Goal: Navigation & Orientation: Find specific page/section

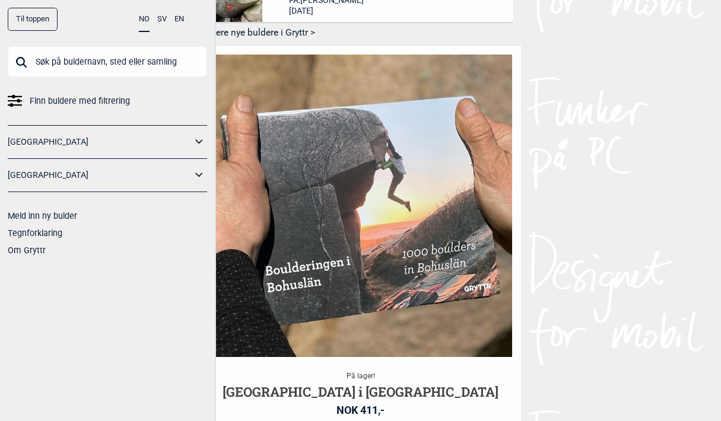
scroll to position [475, 0]
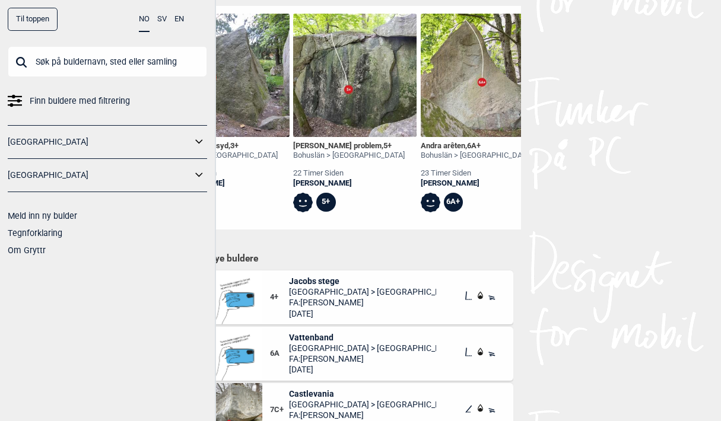
click at [126, 64] on input "text" at bounding box center [107, 61] width 199 height 31
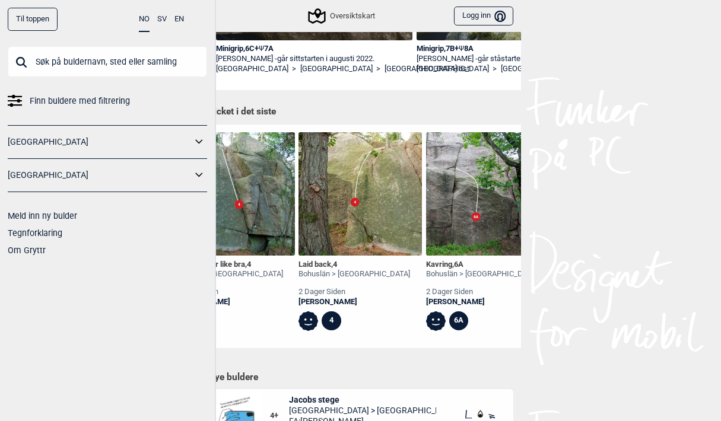
scroll to position [0, 8714]
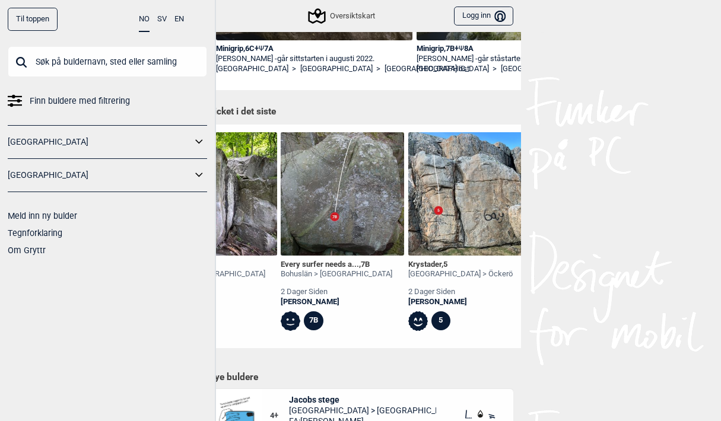
click at [199, 139] on icon at bounding box center [199, 141] width 15 height 17
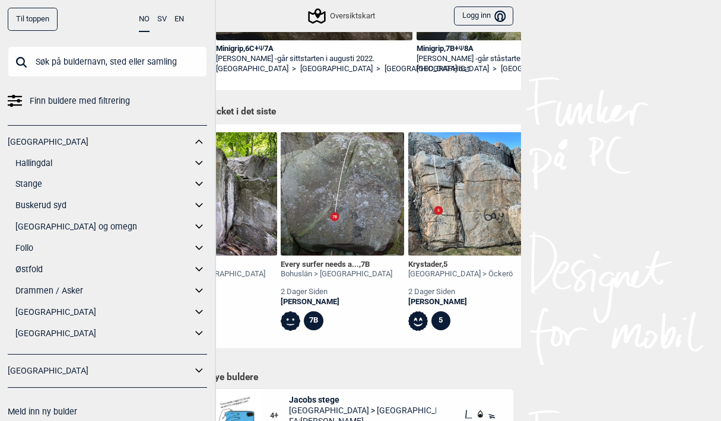
click at [192, 226] on icon at bounding box center [199, 226] width 15 height 17
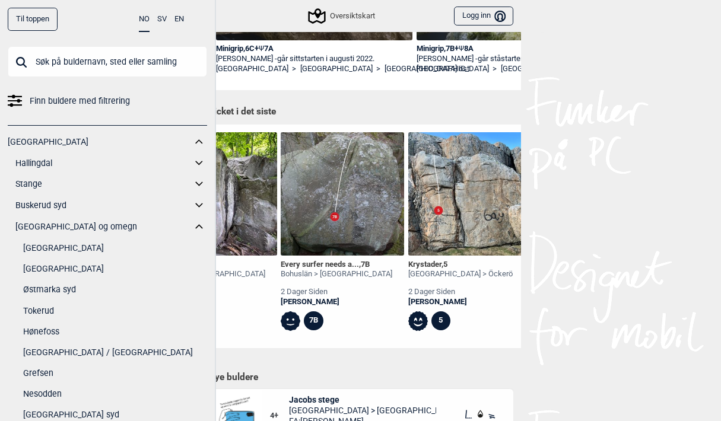
click at [79, 269] on link "[GEOGRAPHIC_DATA]" at bounding box center [115, 268] width 184 height 17
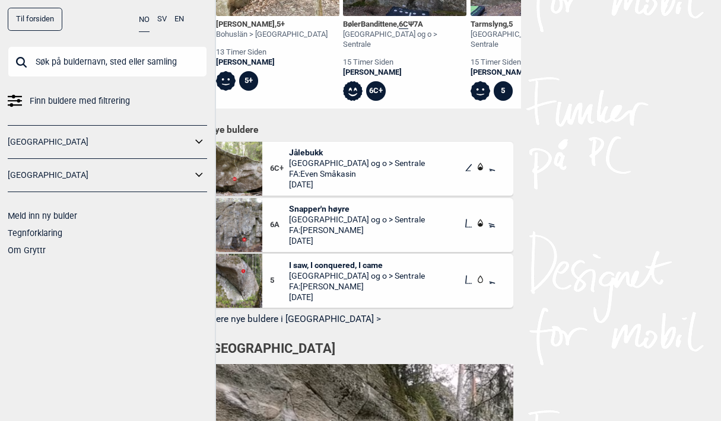
scroll to position [984, 0]
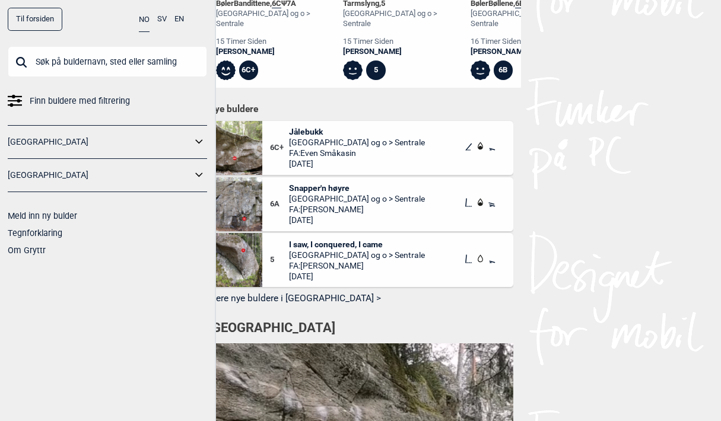
click at [332, 154] on span "FA: [PERSON_NAME]" at bounding box center [357, 153] width 136 height 11
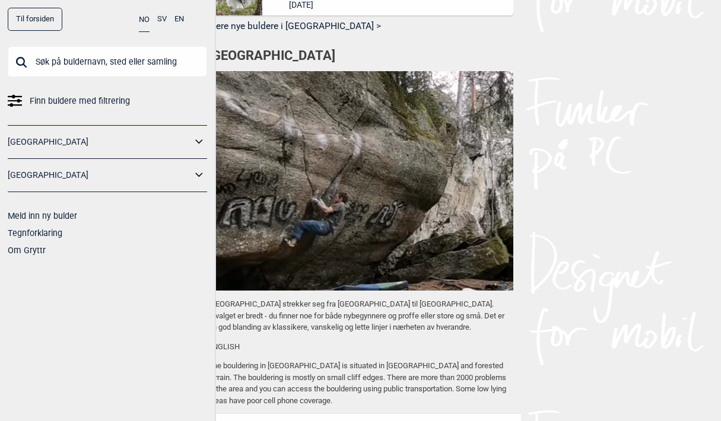
scroll to position [1256, 0]
